Goal: Task Accomplishment & Management: Manage account settings

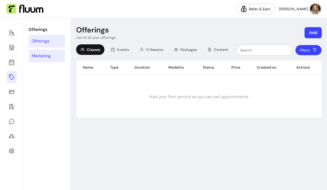
click at [46, 50] on link "Marketing" at bounding box center [47, 56] width 36 height 13
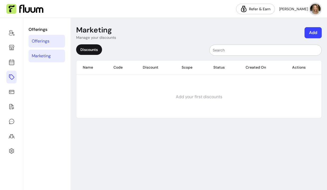
click at [39, 44] on div "Offerings" at bounding box center [41, 41] width 18 height 6
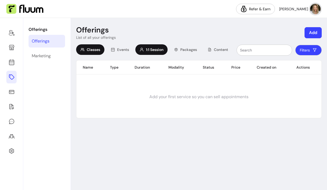
click at [161, 52] on div "1:1 Session" at bounding box center [151, 49] width 32 height 11
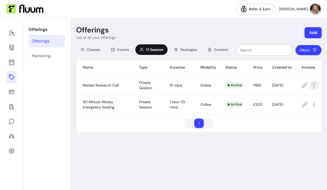
click at [315, 84] on icon "button" at bounding box center [314, 85] width 6 height 6
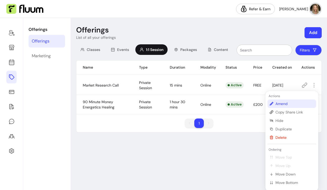
click at [304, 101] on li "Amend" at bounding box center [292, 104] width 49 height 8
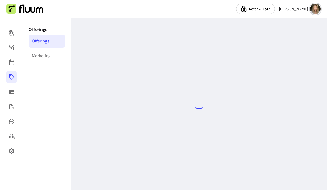
select select "**"
select select "***"
select select "******"
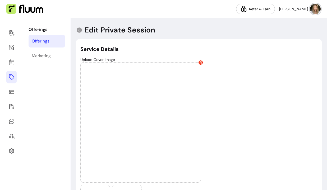
scroll to position [23, 0]
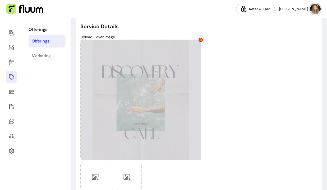
click at [202, 41] on span at bounding box center [201, 40] width 4 height 4
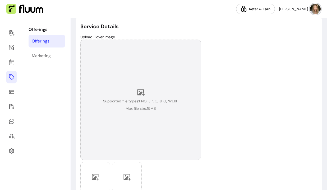
click at [160, 123] on div "Supported file types: PNG, JPEG, JPG, WEBP Max file size: 15 MB" at bounding box center [140, 100] width 121 height 121
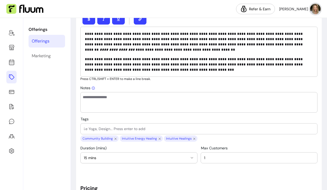
scroll to position [243, 0]
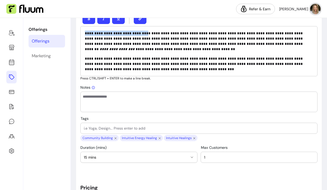
drag, startPoint x: 140, startPoint y: 34, endPoint x: 83, endPoint y: 29, distance: 57.3
click at [83, 29] on div "**********" at bounding box center [198, 51] width 237 height 50
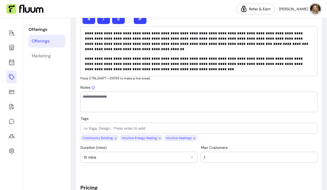
click at [144, 59] on p "**********" at bounding box center [199, 64] width 228 height 16
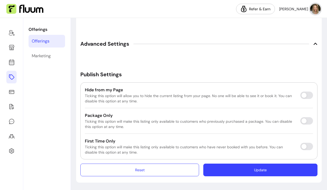
scroll to position [824, 0]
click at [214, 164] on button "Update" at bounding box center [260, 170] width 114 height 13
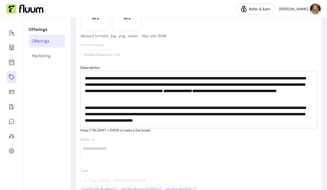
scroll to position [103, 0]
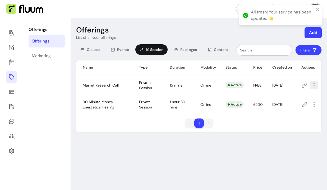
click at [310, 84] on button "button" at bounding box center [314, 85] width 8 height 8
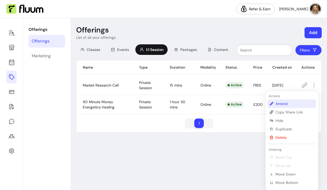
click at [300, 101] on li "Amend" at bounding box center [292, 104] width 49 height 8
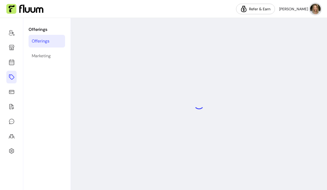
select select "**"
select select "***"
select select "******"
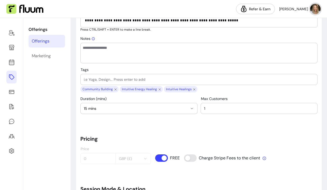
scroll to position [293, 0]
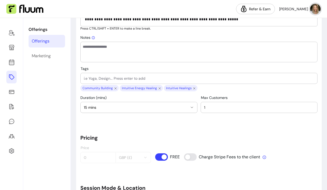
click at [192, 107] on icon "button" at bounding box center [192, 107] width 4 height 4
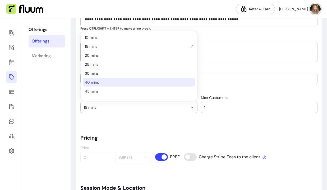
click at [137, 79] on li "40 mins" at bounding box center [139, 82] width 112 height 8
select select "**"
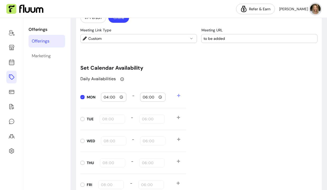
scroll to position [479, 0]
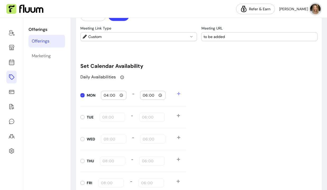
click at [178, 114] on icon at bounding box center [179, 116] width 4 height 4
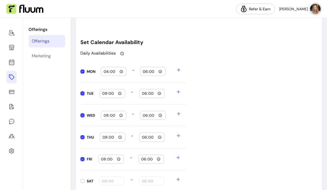
scroll to position [504, 0]
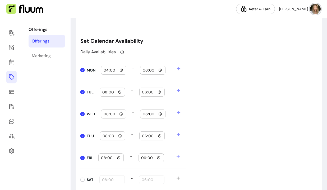
click at [105, 71] on input "16:00" at bounding box center [113, 70] width 21 height 6
type input "09:00"
click at [147, 71] on input "18:00" at bounding box center [153, 70] width 21 height 6
type input "13:00"
click at [179, 70] on icon at bounding box center [179, 69] width 4 height 4
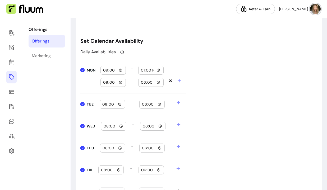
click at [111, 83] on input "08:00" at bounding box center [113, 83] width 21 height 6
click at [107, 83] on input "08:00" at bounding box center [113, 83] width 21 height 6
type input "14:00"
click at [144, 83] on input "18:00" at bounding box center [151, 83] width 21 height 6
type input "15:00"
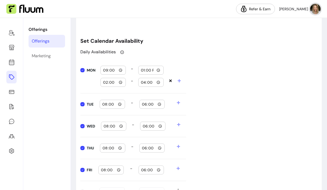
type input "16:00"
click at [103, 108] on div "08:00" at bounding box center [112, 104] width 21 height 8
type input "09:00"
click at [144, 107] on input "18:00" at bounding box center [152, 105] width 21 height 6
type input "13:00"
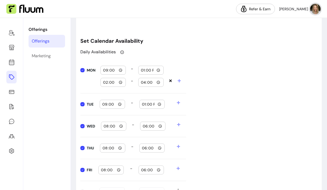
click at [178, 104] on icon at bounding box center [178, 102] width 3 height 3
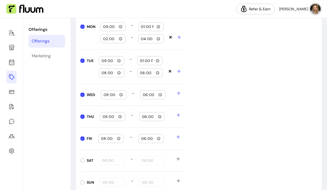
scroll to position [553, 0]
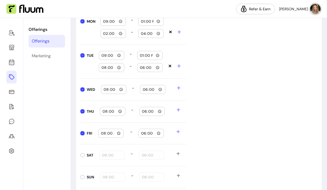
click at [103, 69] on input "08:00" at bounding box center [111, 68] width 21 height 6
type input "14:00"
click at [143, 69] on input "18:00" at bounding box center [150, 68] width 21 height 6
type input "16:00"
click at [178, 86] on icon at bounding box center [179, 88] width 4 height 4
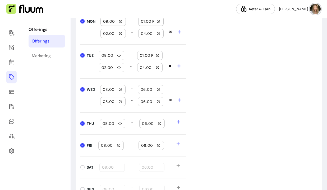
click at [105, 90] on input "08:00" at bounding box center [113, 90] width 21 height 6
type input "09:00"
click at [145, 90] on input "18:00" at bounding box center [150, 90] width 21 height 6
type input "13:00"
click at [107, 103] on input "08:00" at bounding box center [113, 102] width 21 height 6
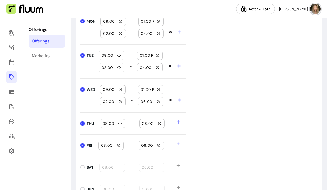
type input "14:00"
click at [144, 102] on input "18:00" at bounding box center [150, 102] width 21 height 6
type input "16:00"
click at [177, 122] on icon at bounding box center [179, 122] width 4 height 4
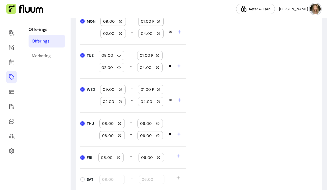
click at [104, 123] on input "08:00" at bounding box center [112, 124] width 21 height 6
type input "09:00"
click at [143, 124] on input "18:00" at bounding box center [150, 124] width 21 height 6
type input "13:00"
click at [106, 139] on div "08:00" at bounding box center [112, 136] width 21 height 8
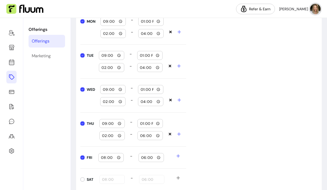
type input "14:00"
click at [143, 136] on input "18:00" at bounding box center [150, 136] width 21 height 6
type input "16:00"
click at [105, 158] on input "08:00" at bounding box center [111, 158] width 21 height 6
type input "09:00"
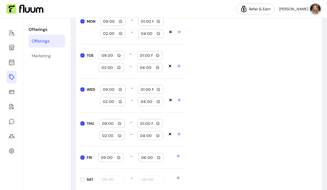
click at [145, 158] on input "18:00" at bounding box center [151, 158] width 21 height 6
type input "13:00"
click at [177, 155] on icon at bounding box center [178, 156] width 4 height 4
click at [104, 169] on input "08:00" at bounding box center [110, 170] width 21 height 6
type input "14:00"
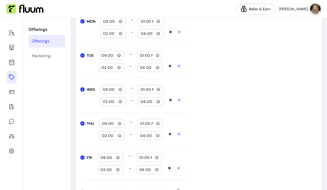
click at [140, 172] on input "18:00" at bounding box center [149, 170] width 21 height 6
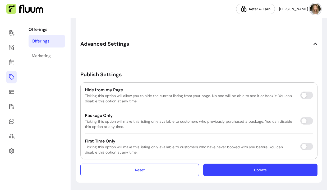
scroll to position [884, 0]
type input "06:00"
click at [238, 169] on button "Update" at bounding box center [260, 170] width 111 height 12
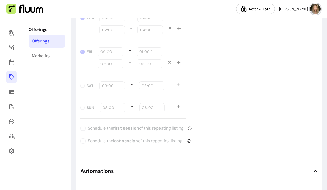
scroll to position [651, 0]
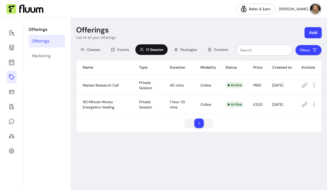
click at [18, 44] on div at bounding box center [11, 104] width 23 height 172
click at [14, 46] on icon at bounding box center [11, 47] width 6 height 6
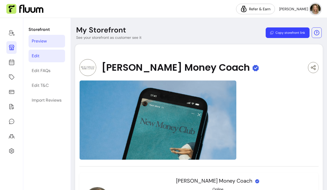
click at [42, 58] on link "Edit" at bounding box center [47, 56] width 36 height 13
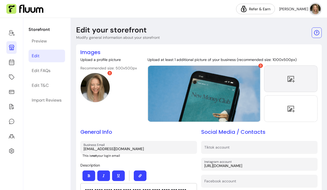
click at [276, 83] on div at bounding box center [290, 79] width 53 height 27
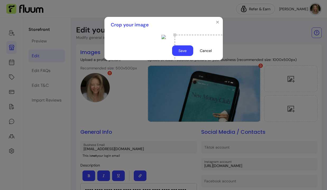
click at [182, 56] on button "Save" at bounding box center [182, 50] width 21 height 11
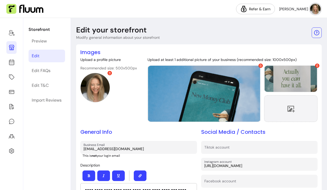
click at [292, 106] on icon at bounding box center [291, 109] width 8 height 8
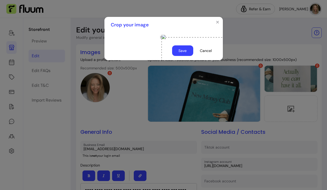
click at [184, 56] on button "Save" at bounding box center [182, 50] width 21 height 11
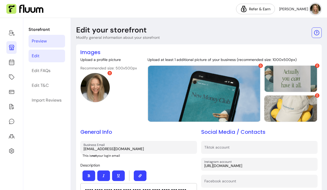
click at [36, 40] on div "Preview" at bounding box center [39, 41] width 15 height 6
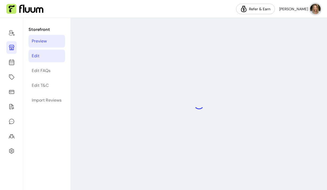
click at [39, 57] on div "Edit" at bounding box center [36, 56] width 8 height 6
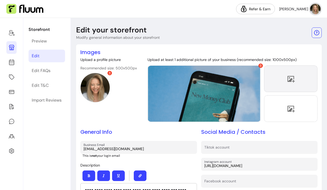
click at [296, 85] on div at bounding box center [290, 79] width 53 height 27
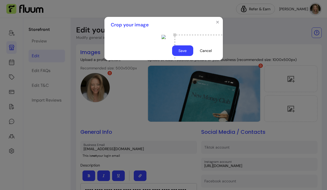
click at [190, 56] on button "Save" at bounding box center [182, 50] width 21 height 11
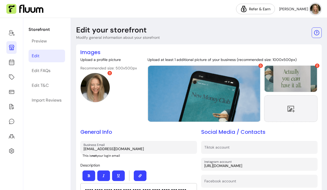
click at [285, 108] on div at bounding box center [290, 108] width 53 height 27
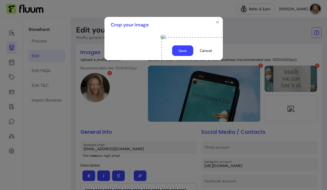
click at [185, 56] on button "Save" at bounding box center [182, 50] width 21 height 11
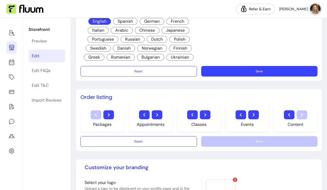
scroll to position [240, 0]
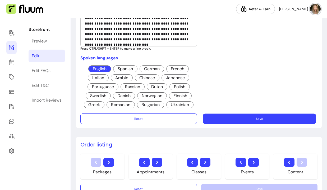
click at [245, 120] on button "Save" at bounding box center [259, 119] width 113 height 10
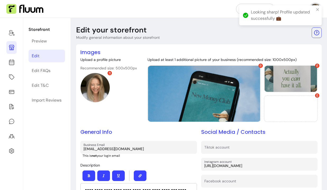
scroll to position [0, 0]
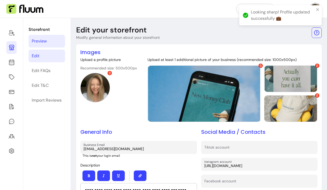
click at [36, 40] on div "Preview" at bounding box center [39, 41] width 15 height 6
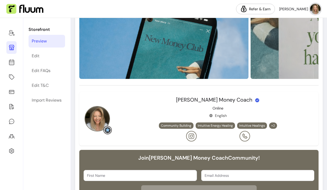
scroll to position [87, 0]
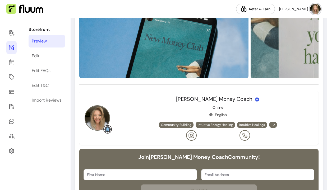
click at [208, 71] on img at bounding box center [163, 36] width 169 height 85
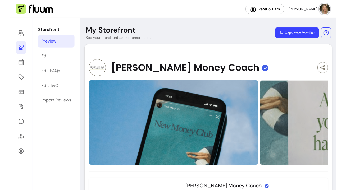
scroll to position [0, 0]
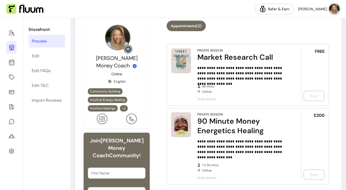
scroll to position [157, 0]
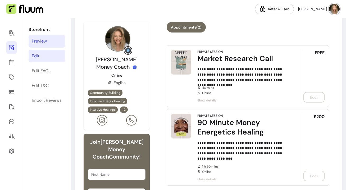
click at [45, 54] on link "Edit" at bounding box center [47, 56] width 36 height 13
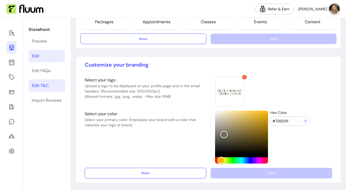
scroll to position [392, 0]
click at [12, 79] on icon at bounding box center [11, 77] width 5 height 5
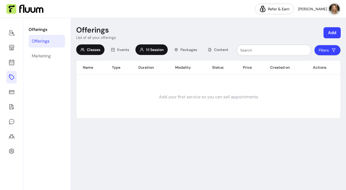
click at [166, 51] on div "1:1 Session" at bounding box center [151, 49] width 32 height 11
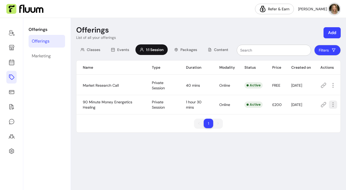
click at [334, 105] on icon "button" at bounding box center [333, 105] width 6 height 6
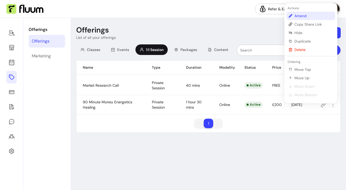
click at [306, 18] on span "Amend" at bounding box center [313, 15] width 39 height 5
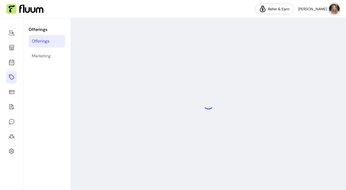
select select "**"
select select "***"
select select "******"
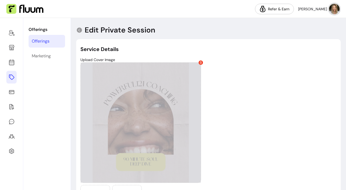
click at [200, 61] on span at bounding box center [201, 63] width 4 height 4
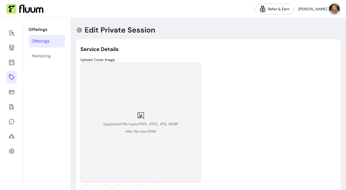
scroll to position [0, 0]
click at [154, 143] on div "Supported file types: PNG, JPEG, JPG, WEBP Max file size: 15 MB" at bounding box center [140, 122] width 121 height 121
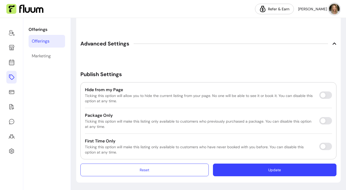
click at [260, 165] on button "Update" at bounding box center [274, 170] width 123 height 13
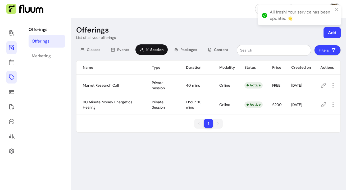
click at [11, 50] on icon at bounding box center [11, 47] width 5 height 5
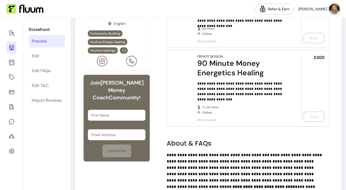
scroll to position [181, 0]
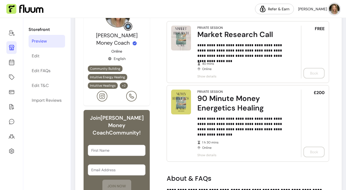
click at [202, 75] on span "Show details" at bounding box center [241, 76] width 89 height 4
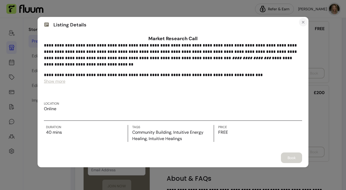
click at [301, 23] on icon "Close" at bounding box center [303, 22] width 4 height 4
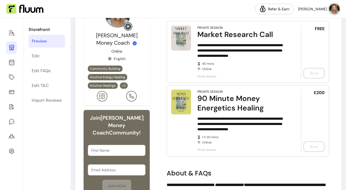
click at [12, 84] on div at bounding box center [11, 104] width 23 height 172
click at [12, 79] on icon at bounding box center [11, 77] width 6 height 6
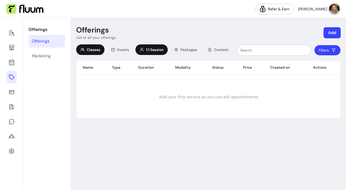
click at [149, 48] on span "1:1 Session" at bounding box center [154, 49] width 17 height 5
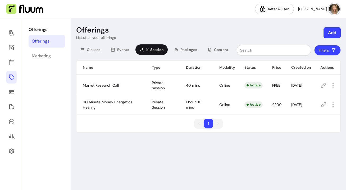
click at [322, 84] on icon at bounding box center [323, 85] width 6 height 6
click at [7, 45] on link at bounding box center [11, 47] width 10 height 13
